Goal: Complete application form

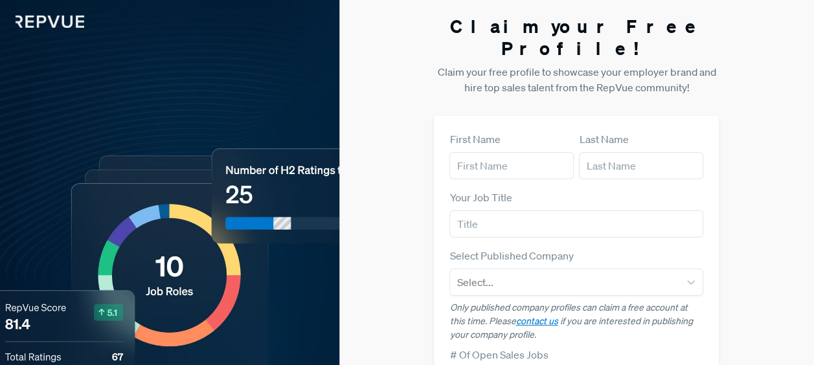
type input "[PERSON_NAME]"
type input "ideagen"
type input "[PERSON_NAME][EMAIL_ADDRESS][PERSON_NAME][DOMAIN_NAME]"
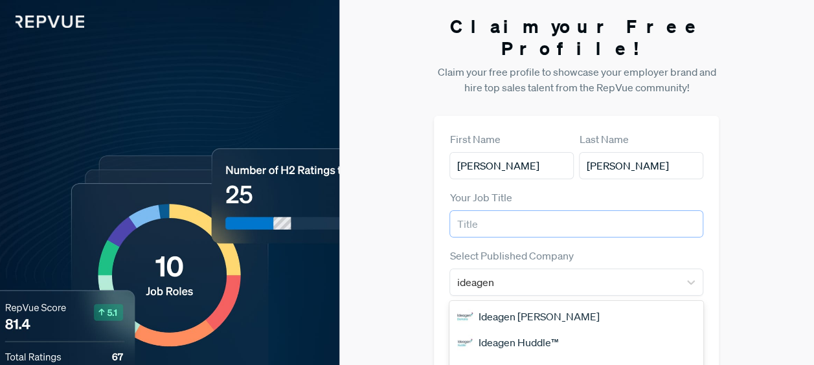
click at [504, 211] on input "text" at bounding box center [577, 224] width 254 height 27
type input "Talent Acquisition Specialist"
click at [769, 152] on div "Claim your Free Profile! Claim your free profile to showcase your employer bran…" at bounding box center [576, 340] width 475 height 681
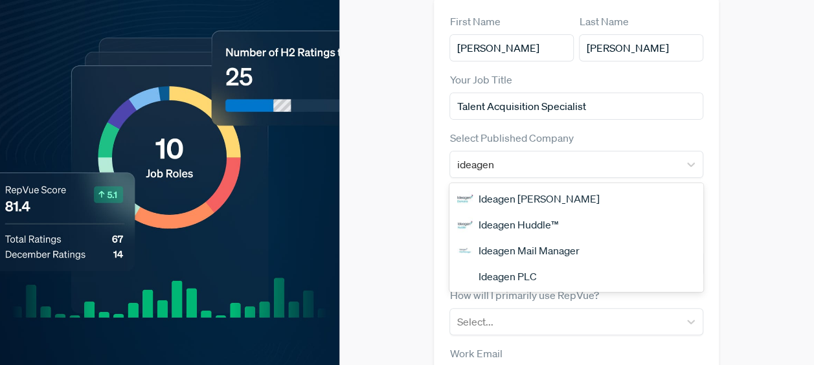
scroll to position [130, 0]
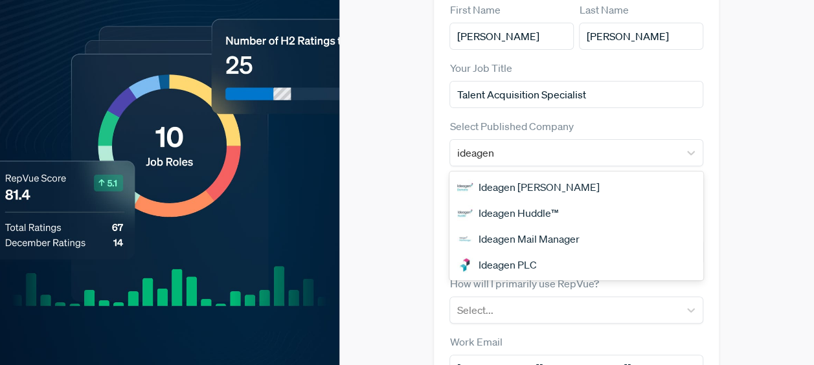
click at [523, 252] on div "Ideagen PLC" at bounding box center [577, 265] width 254 height 26
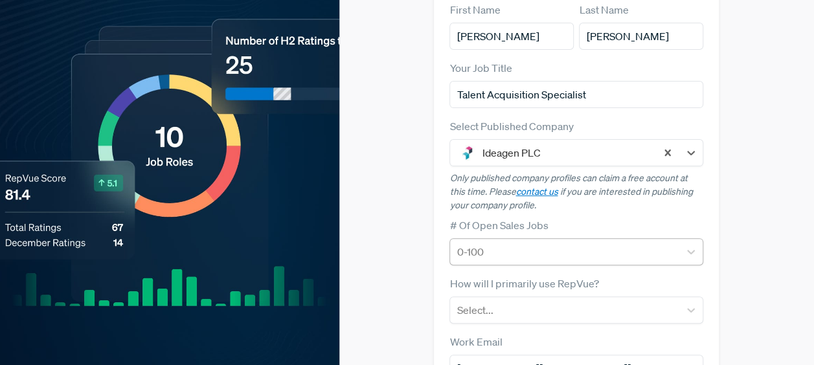
click at [621, 238] on div "0-100" at bounding box center [577, 251] width 254 height 27
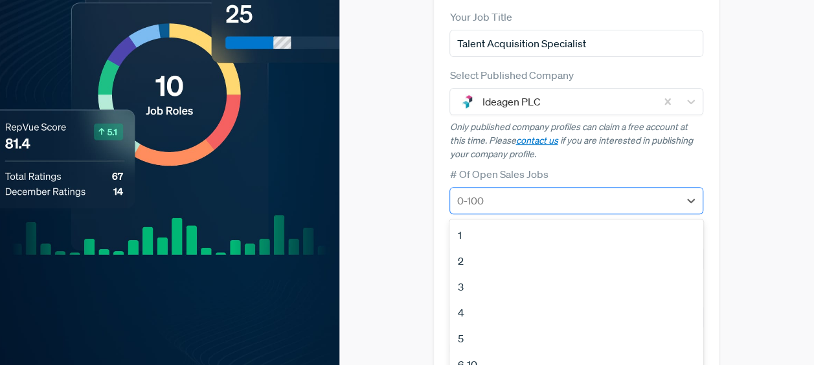
scroll to position [212, 0]
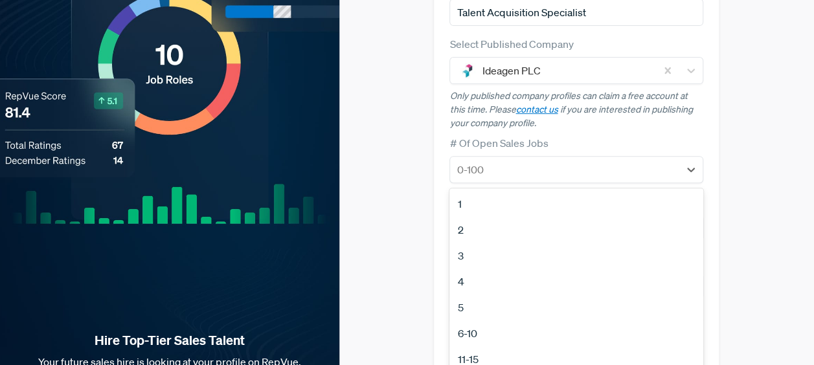
click at [468, 269] on div "4" at bounding box center [577, 282] width 254 height 26
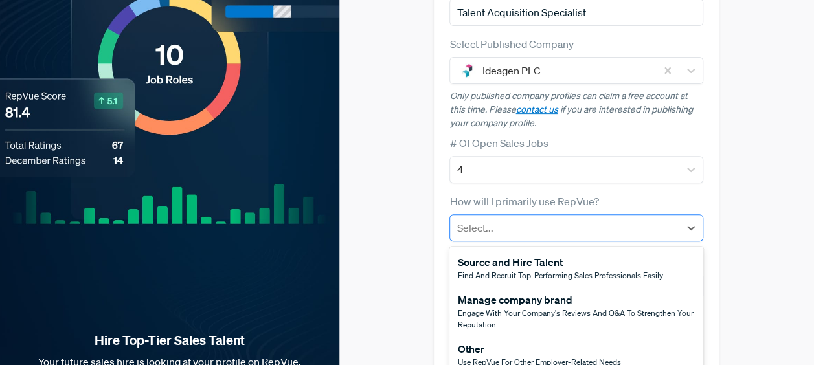
click at [586, 219] on div at bounding box center [565, 228] width 216 height 18
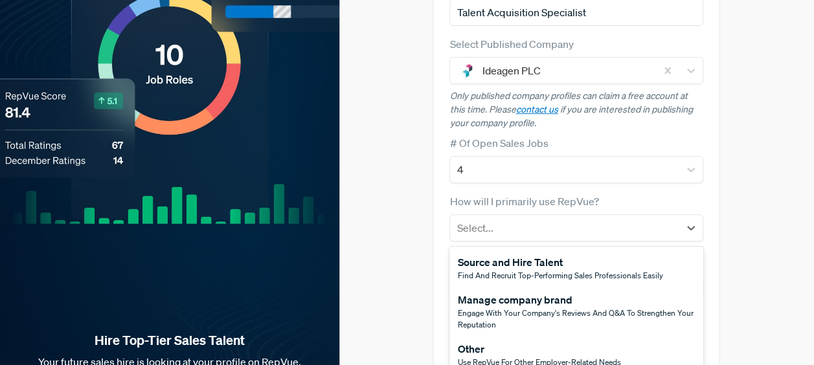
click at [556, 270] on span "Find and recruit top-performing sales professionals easily" at bounding box center [559, 275] width 205 height 11
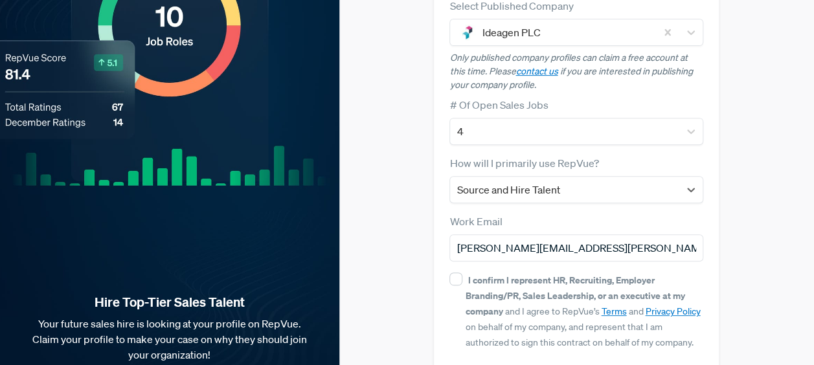
scroll to position [277, 0]
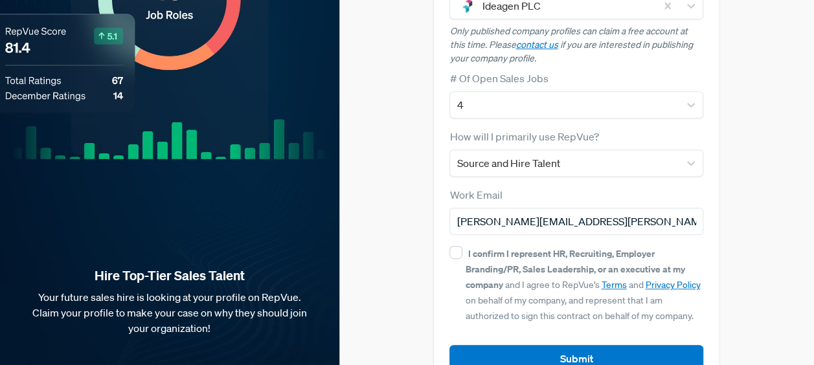
click at [468, 245] on div "I confirm I represent HR, Recruiting, Employer Branding/PR, Sales Leadership, o…" at bounding box center [584, 284] width 238 height 78
click at [462, 246] on input "I confirm I represent HR, Recruiting, Employer Branding/PR, Sales Leadership, o…" at bounding box center [456, 252] width 13 height 13
checkbox input "true"
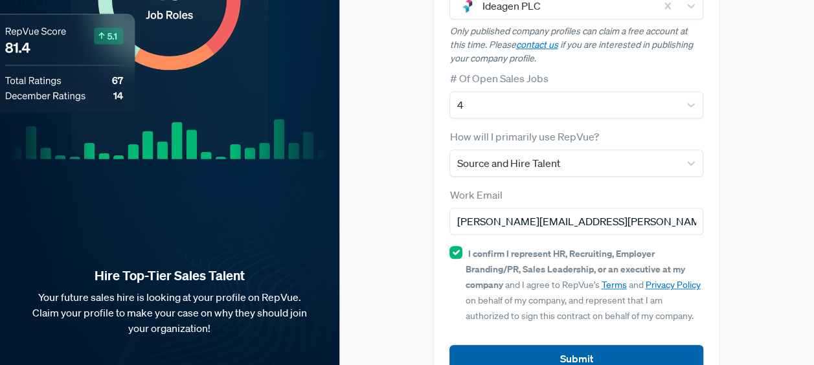
click at [566, 345] on button "Submit" at bounding box center [577, 359] width 254 height 28
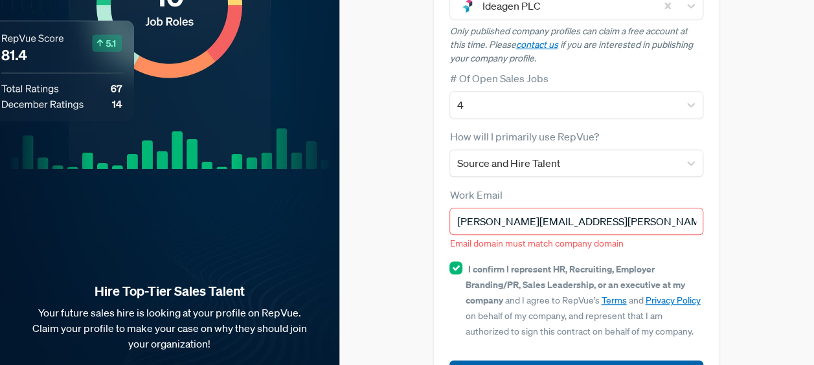
scroll to position [292, 0]
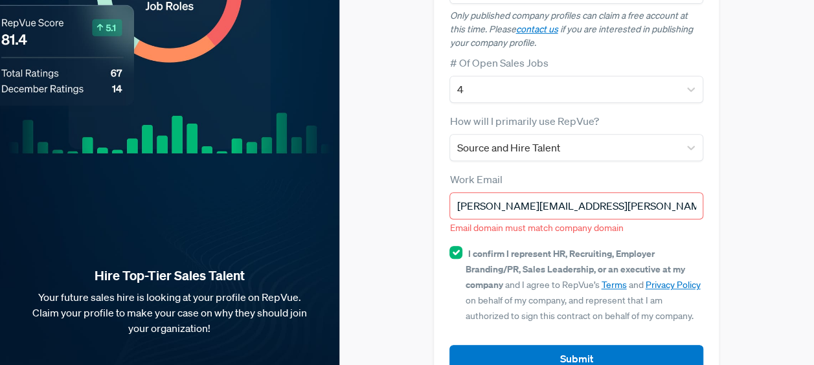
click at [583, 192] on input "[PERSON_NAME][EMAIL_ADDRESS][PERSON_NAME][DOMAIN_NAME]" at bounding box center [577, 205] width 254 height 27
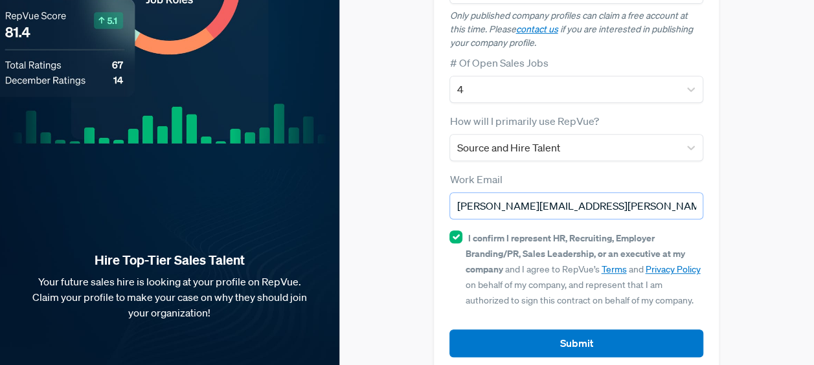
scroll to position [277, 0]
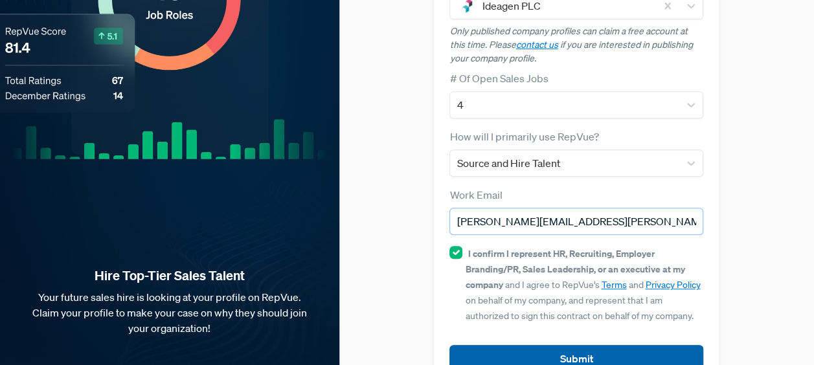
type input "[PERSON_NAME][EMAIL_ADDRESS][PERSON_NAME][DOMAIN_NAME]"
click at [544, 345] on button "Submit" at bounding box center [577, 359] width 254 height 28
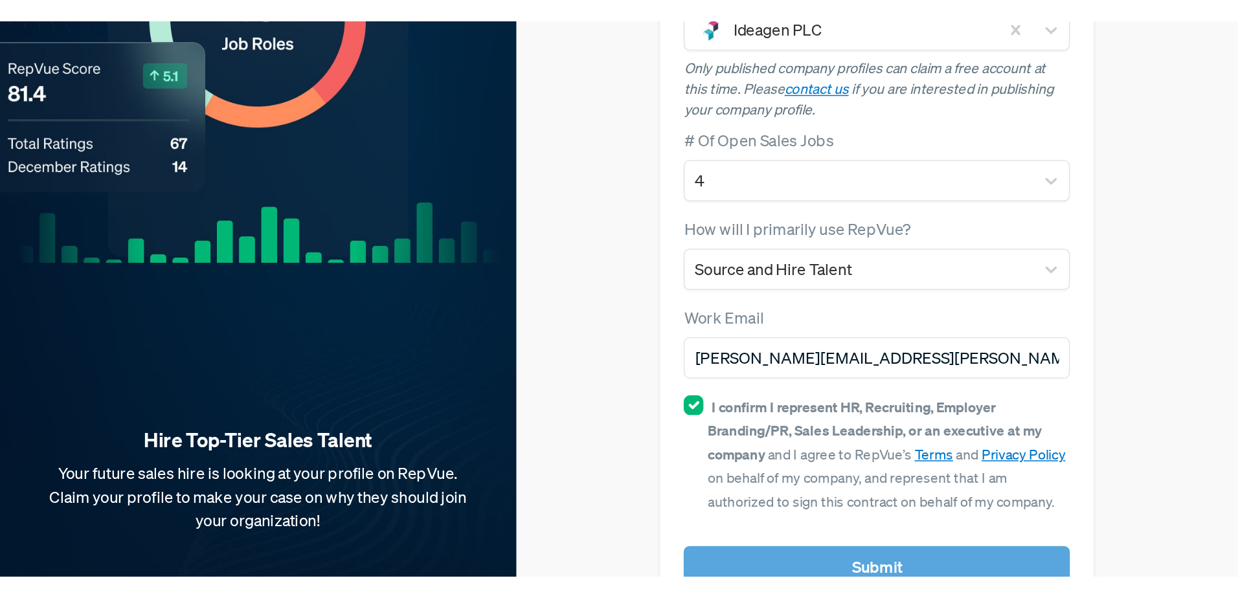
scroll to position [0, 0]
